Goal: Download file/media

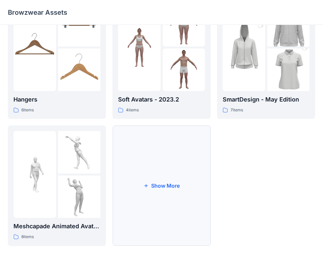
scroll to position [163, 0]
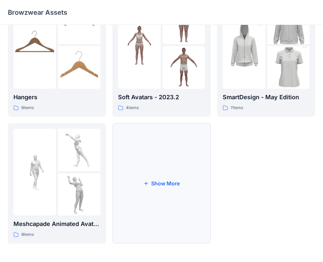
click at [164, 181] on button "Show More" at bounding box center [161, 183] width 98 height 121
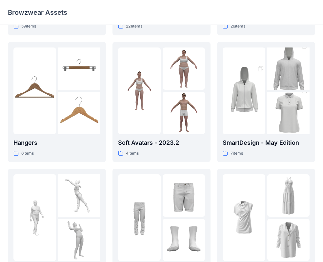
scroll to position [112, 0]
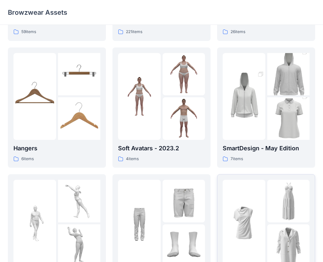
click at [244, 198] on div at bounding box center [243, 223] width 43 height 87
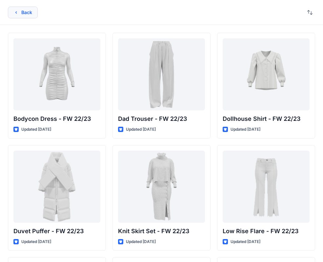
click at [24, 12] on button "Back" at bounding box center [23, 13] width 30 height 12
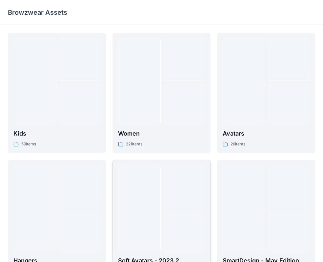
scroll to position [112, 0]
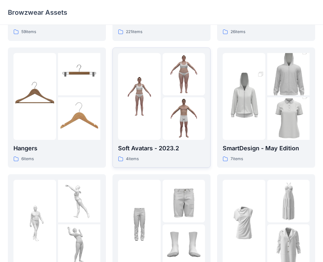
click at [177, 112] on img at bounding box center [183, 118] width 43 height 43
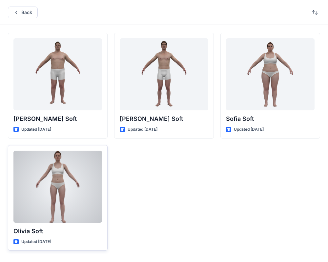
click at [87, 174] on div at bounding box center [57, 187] width 88 height 72
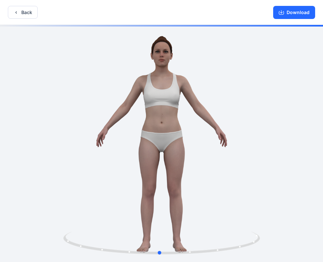
drag, startPoint x: 193, startPoint y: 110, endPoint x: 198, endPoint y: 123, distance: 14.0
click at [198, 123] on div at bounding box center [161, 144] width 323 height 238
click at [293, 10] on button "Download" at bounding box center [294, 12] width 42 height 13
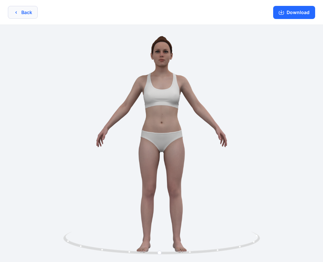
click at [22, 12] on button "Back" at bounding box center [23, 12] width 30 height 13
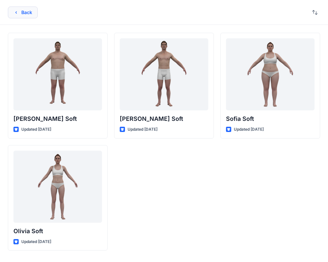
click at [30, 11] on button "Back" at bounding box center [23, 13] width 30 height 12
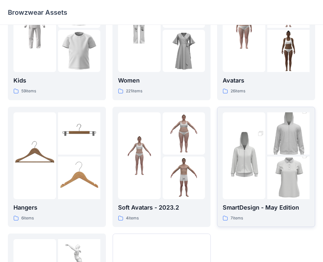
scroll to position [86, 0]
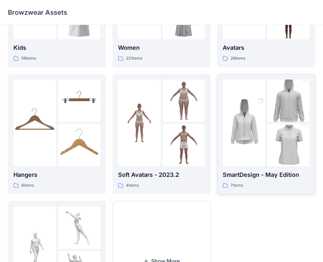
click at [259, 135] on img at bounding box center [243, 123] width 43 height 64
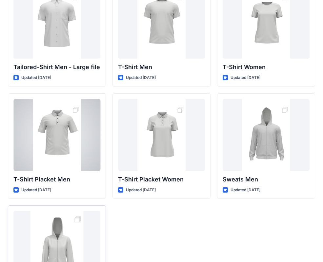
scroll to position [109, 0]
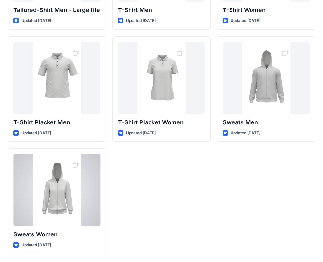
click at [56, 188] on div at bounding box center [56, 190] width 87 height 72
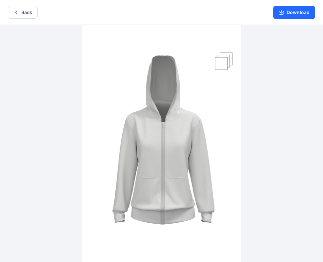
drag, startPoint x: 221, startPoint y: 186, endPoint x: 188, endPoint y: 148, distance: 50.3
click at [169, 185] on img at bounding box center [161, 144] width 159 height 238
drag, startPoint x: 216, startPoint y: 60, endPoint x: 221, endPoint y: 63, distance: 6.3
click at [216, 60] on img at bounding box center [161, 144] width 159 height 238
drag, startPoint x: 203, startPoint y: 104, endPoint x: 146, endPoint y: 117, distance: 59.0
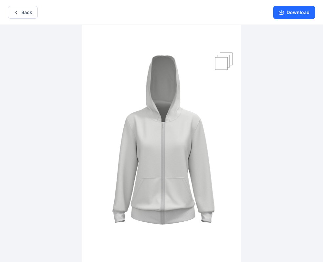
click at [148, 114] on img at bounding box center [161, 144] width 159 height 238
drag, startPoint x: 154, startPoint y: 149, endPoint x: 195, endPoint y: 153, distance: 40.8
click at [191, 153] on img at bounding box center [161, 144] width 159 height 238
click at [304, 16] on button "Download" at bounding box center [294, 12] width 42 height 13
click at [28, 11] on button "Back" at bounding box center [23, 12] width 30 height 13
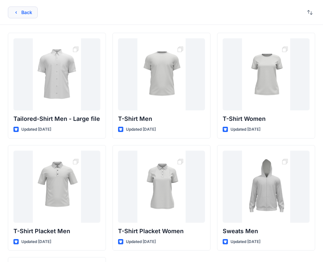
click at [21, 10] on button "Back" at bounding box center [23, 13] width 30 height 12
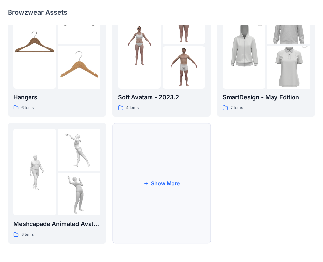
click at [164, 150] on button "Show More" at bounding box center [161, 183] width 98 height 121
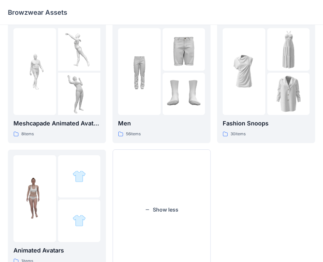
scroll to position [290, 0]
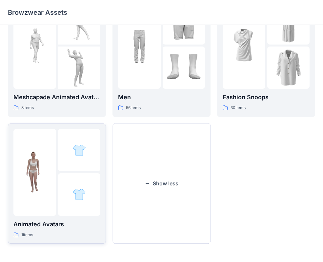
click at [60, 153] on div at bounding box center [79, 150] width 43 height 43
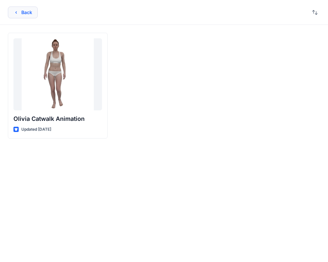
click at [27, 10] on button "Back" at bounding box center [23, 13] width 30 height 12
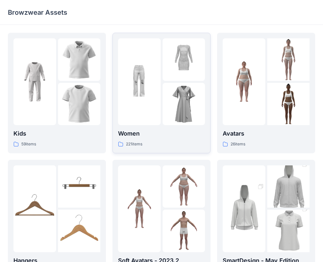
click at [206, 116] on link "Women 221 items" at bounding box center [161, 93] width 98 height 121
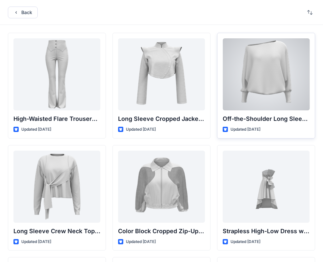
click at [257, 71] on div at bounding box center [265, 74] width 87 height 72
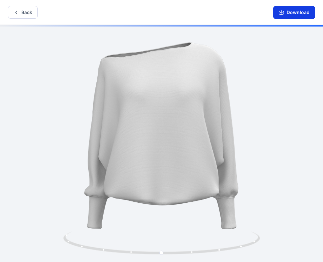
click at [298, 13] on button "Download" at bounding box center [294, 12] width 42 height 13
click at [18, 8] on button "Back" at bounding box center [23, 12] width 30 height 13
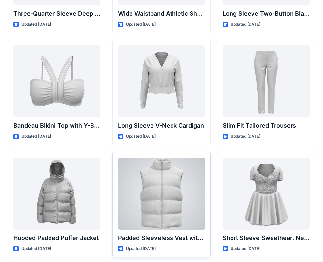
scroll to position [645, 0]
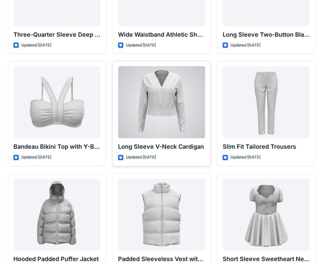
click at [140, 123] on div at bounding box center [161, 102] width 87 height 72
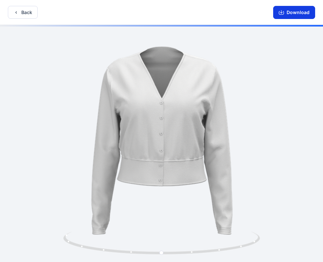
click at [306, 12] on button "Download" at bounding box center [294, 12] width 42 height 13
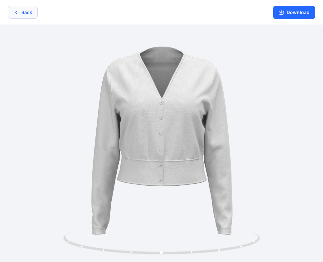
click at [29, 14] on button "Back" at bounding box center [23, 12] width 30 height 13
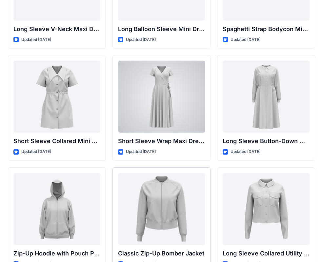
scroll to position [1142, 0]
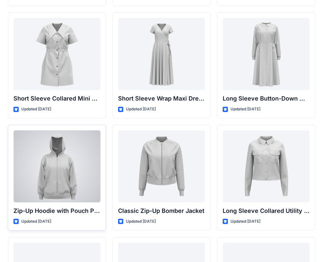
click at [59, 182] on div at bounding box center [56, 166] width 87 height 72
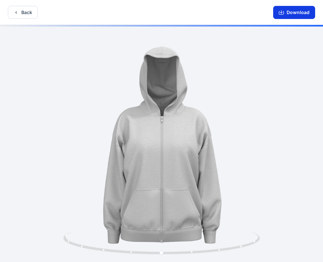
click at [308, 13] on button "Download" at bounding box center [294, 12] width 42 height 13
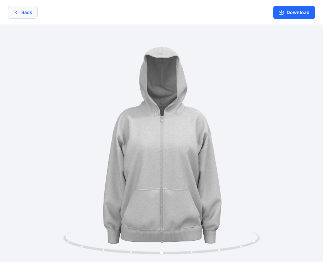
click at [26, 14] on button "Back" at bounding box center [23, 12] width 30 height 13
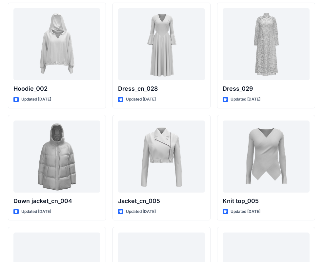
scroll to position [4184, 0]
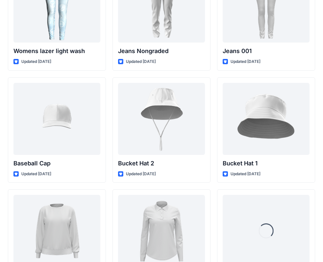
scroll to position [4930, 0]
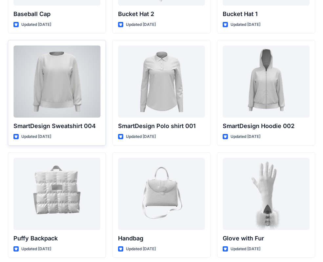
click at [57, 88] on div at bounding box center [56, 82] width 87 height 72
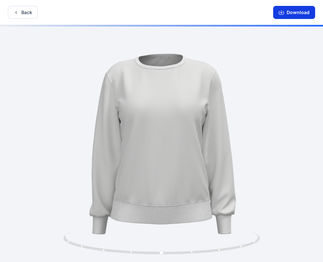
click at [299, 14] on button "Download" at bounding box center [294, 12] width 42 height 13
click at [24, 14] on button "Back" at bounding box center [23, 12] width 30 height 13
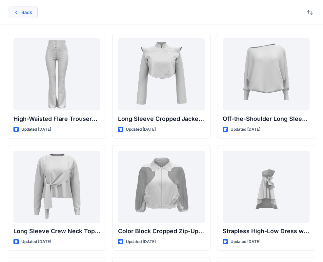
click at [27, 10] on button "Back" at bounding box center [23, 13] width 30 height 12
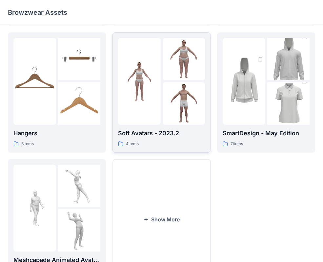
scroll to position [163, 0]
